Goal: Task Accomplishment & Management: Use online tool/utility

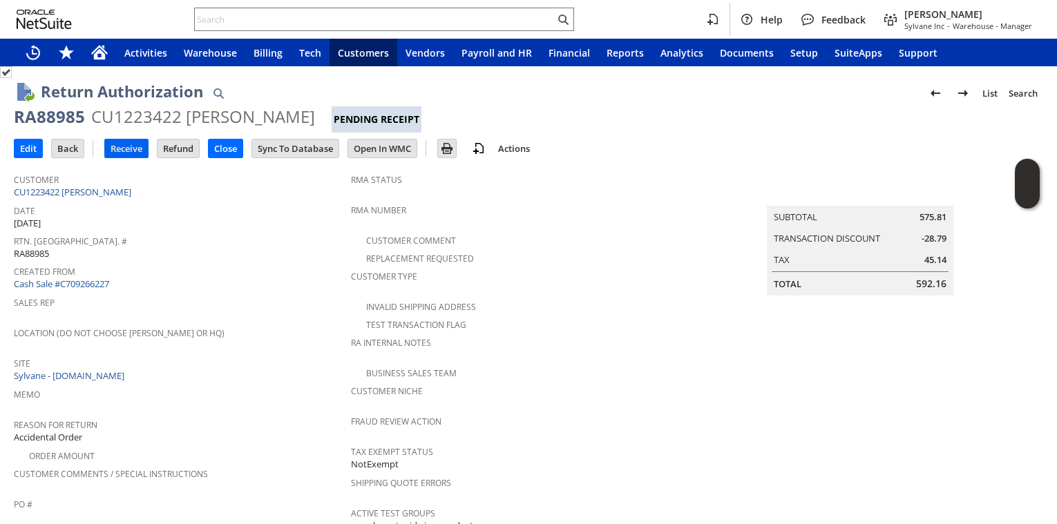
click at [133, 146] on input "Receive" at bounding box center [126, 149] width 43 height 18
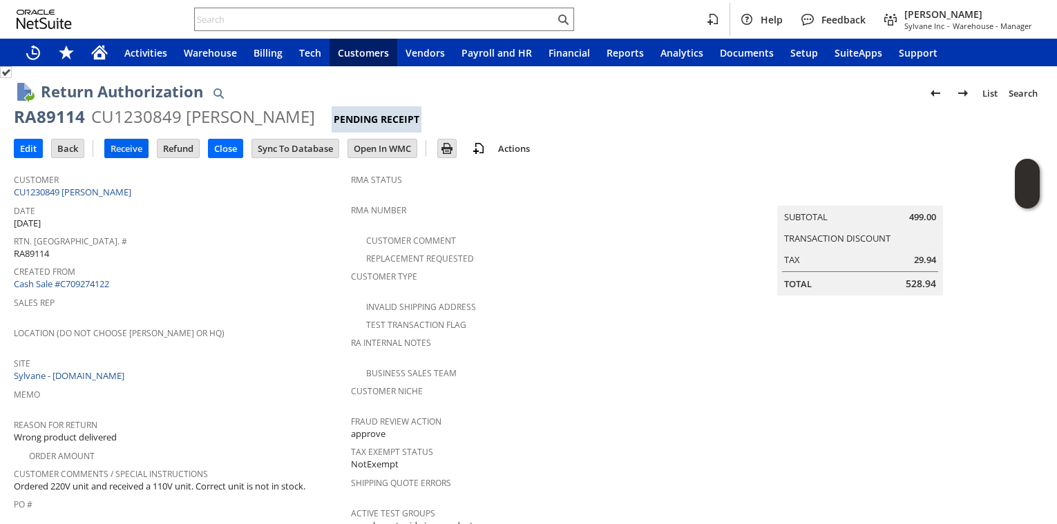
click at [129, 153] on input "Receive" at bounding box center [126, 149] width 43 height 18
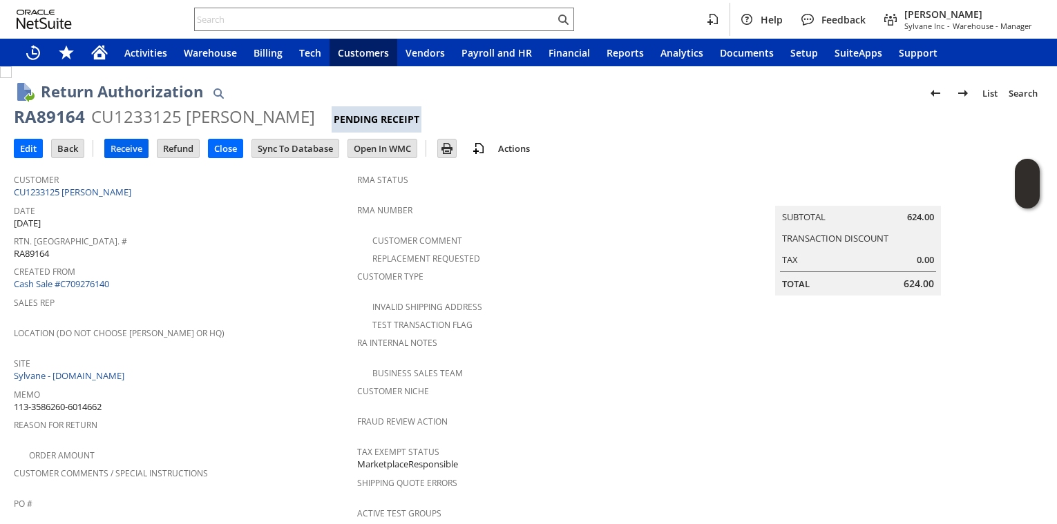
click at [117, 151] on input "Receive" at bounding box center [126, 149] width 43 height 18
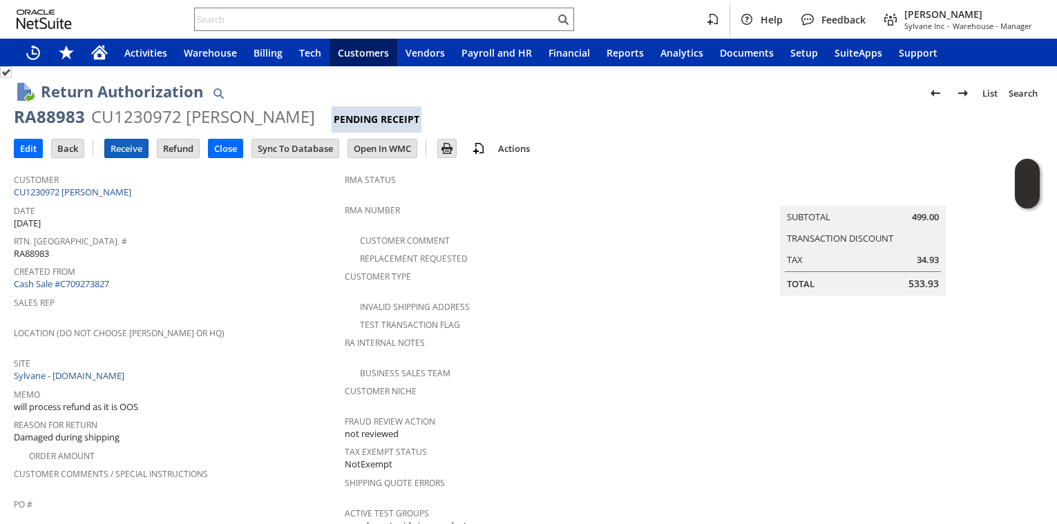
click at [138, 156] on input "Receive" at bounding box center [126, 149] width 43 height 18
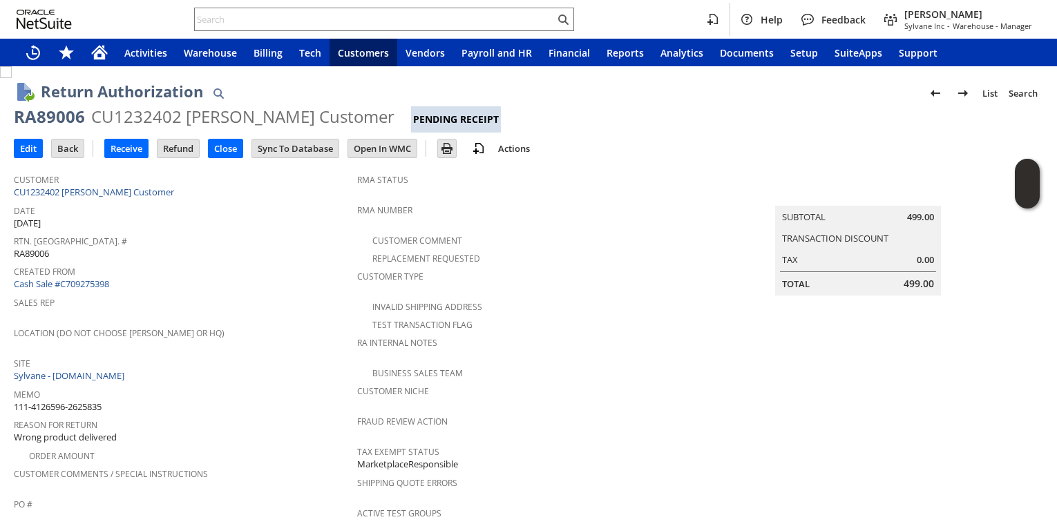
click at [254, 287] on div "Created From Cash Sale #C709275398" at bounding box center [182, 277] width 336 height 30
